Goal: Navigation & Orientation: Find specific page/section

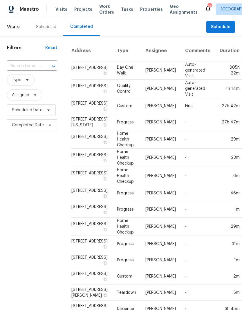
click at [52, 26] on div "Scheduled" at bounding box center [46, 27] width 20 height 6
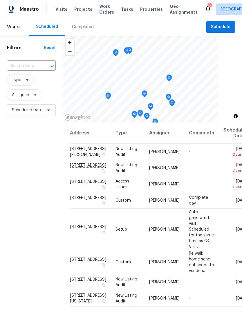
click at [84, 28] on div "Completed" at bounding box center [83, 27] width 22 height 6
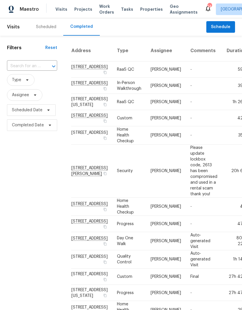
click at [52, 26] on div "Scheduled" at bounding box center [46, 27] width 20 height 6
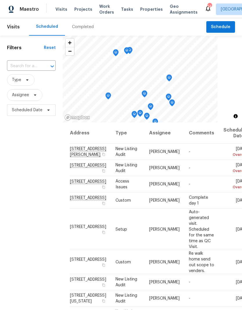
click at [145, 11] on span "Properties" at bounding box center [151, 9] width 23 height 6
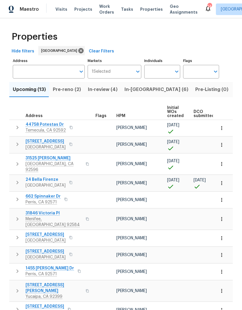
click at [61, 10] on span "Visits" at bounding box center [61, 9] width 12 height 6
